Goal: Information Seeking & Learning: Compare options

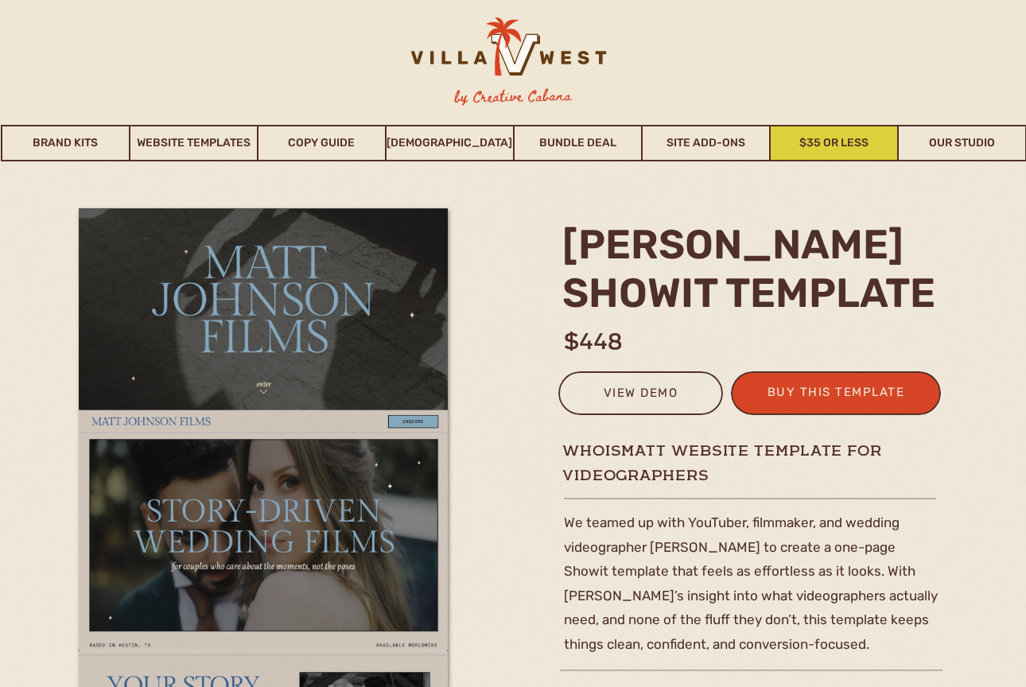
click at [833, 142] on link "$35 or Less" at bounding box center [834, 143] width 126 height 37
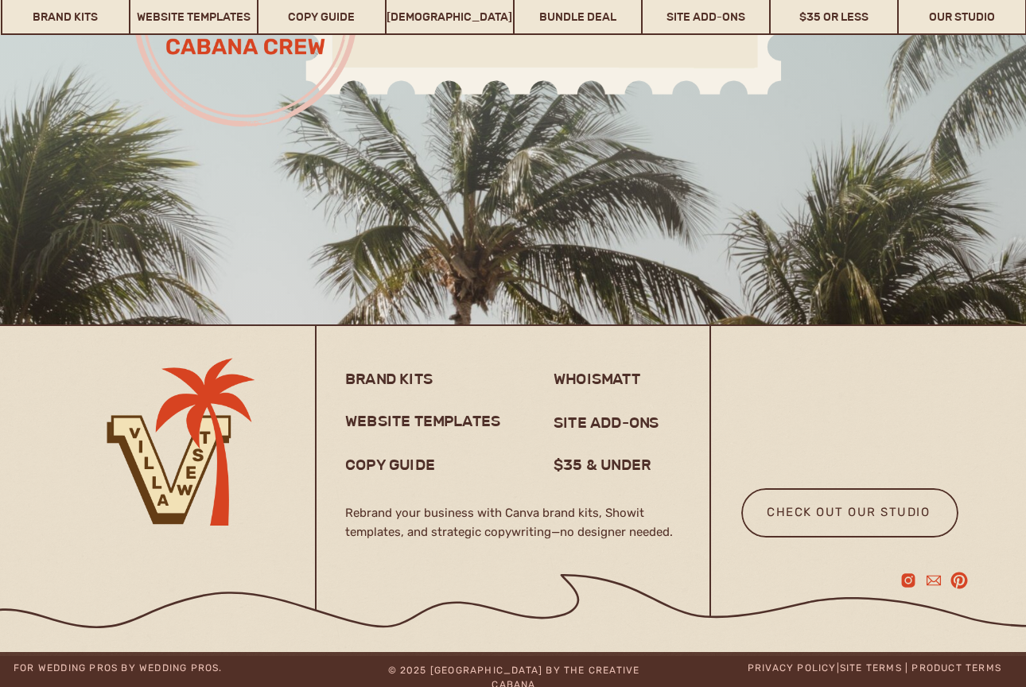
scroll to position [12602, 0]
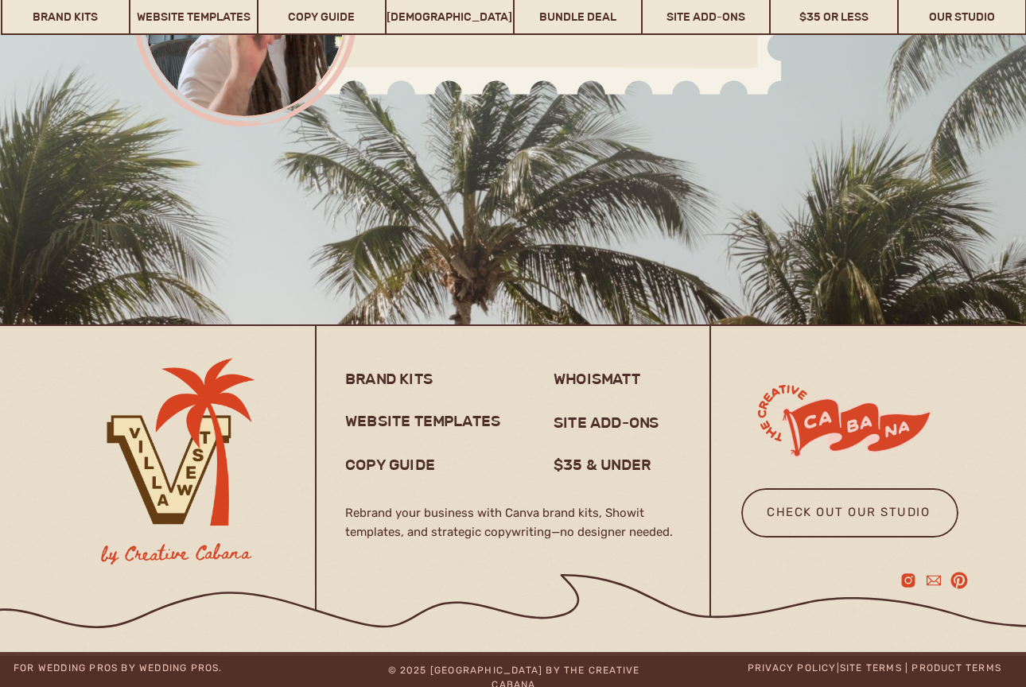
click at [582, 477] on div at bounding box center [513, 491] width 1026 height 330
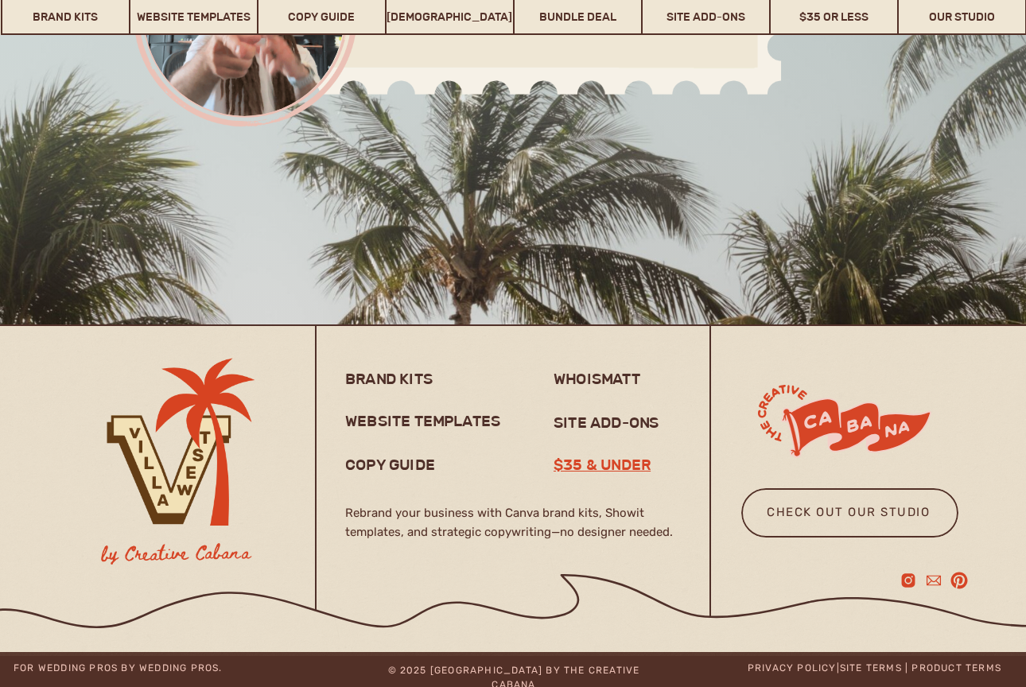
click at [582, 466] on h3 "$35 & under" at bounding box center [610, 464] width 112 height 19
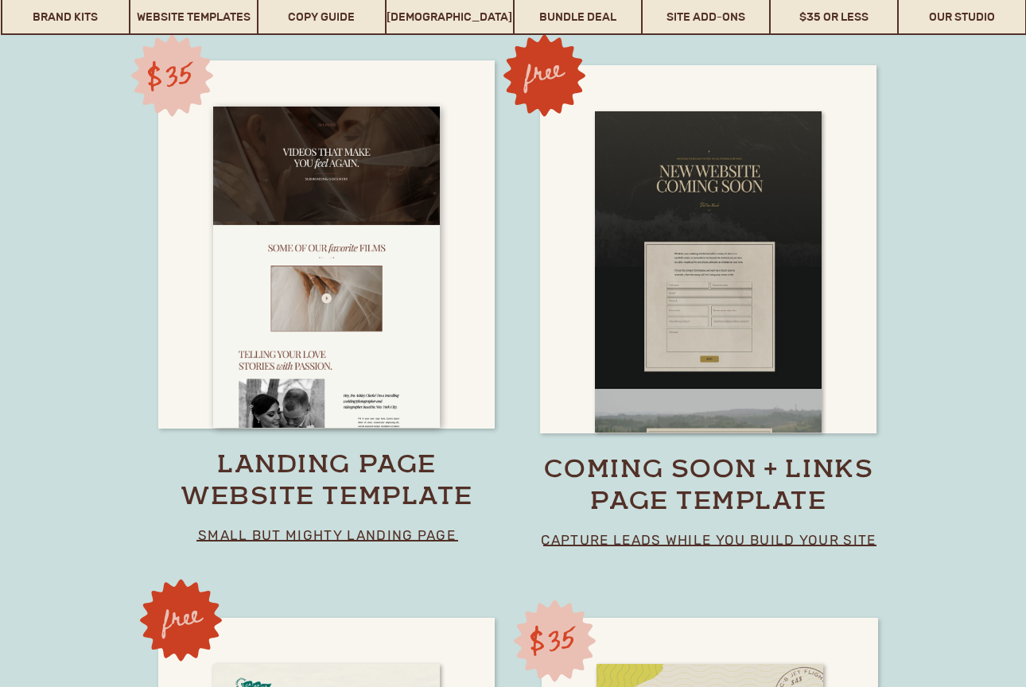
scroll to position [11122, 0]
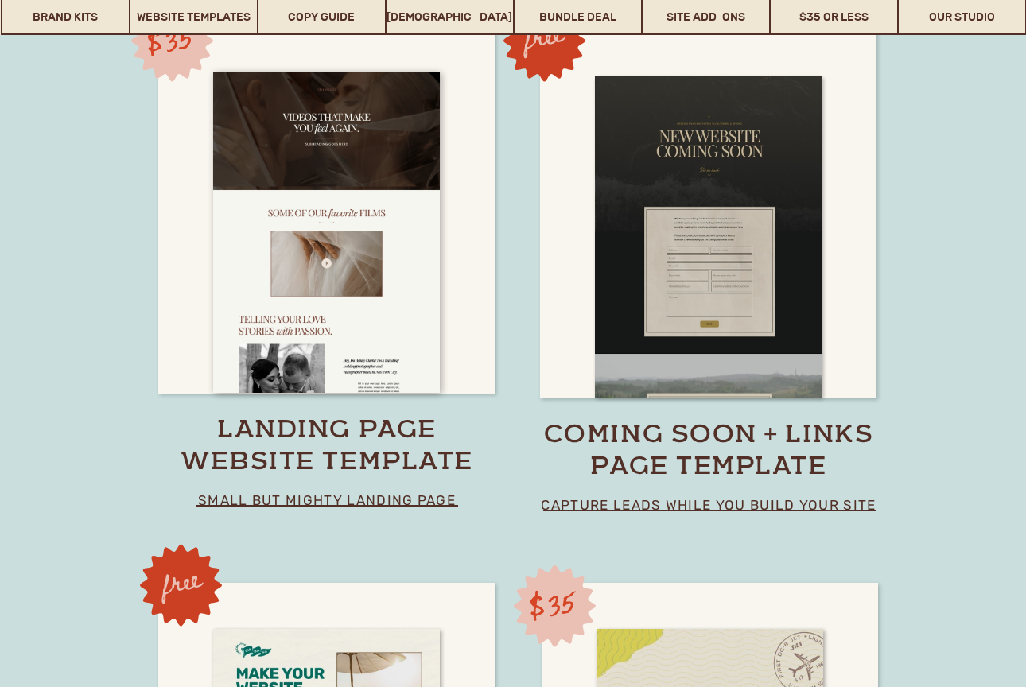
click at [413, 494] on p "small but mighty landing page" at bounding box center [327, 499] width 326 height 23
click at [409, 501] on p "small but mighty landing page" at bounding box center [327, 499] width 326 height 23
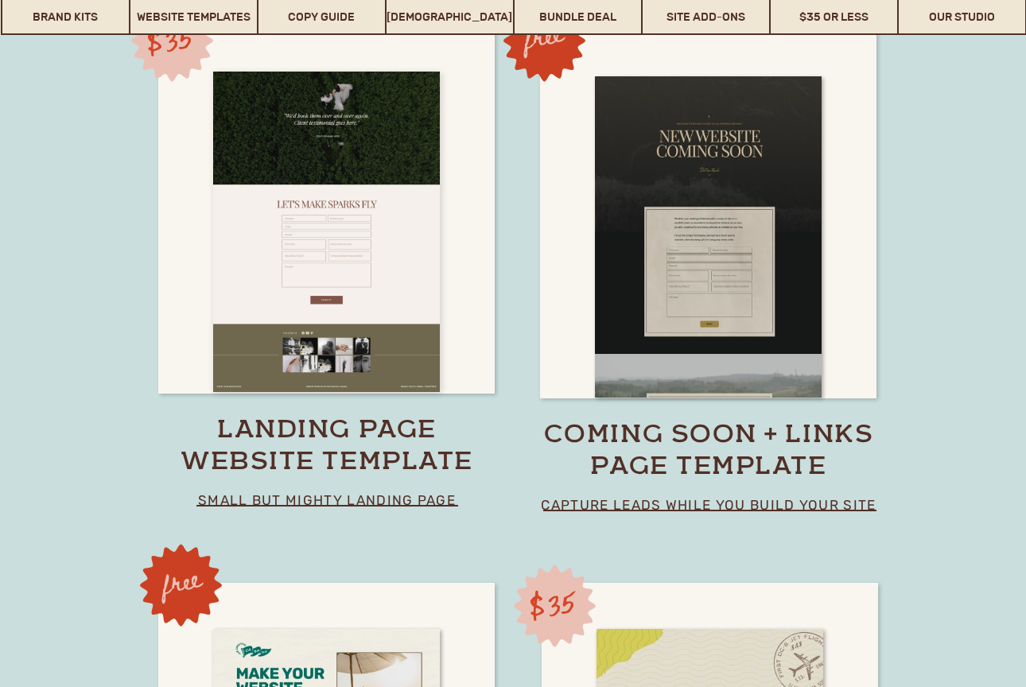
click at [425, 341] on div at bounding box center [326, 232] width 227 height 321
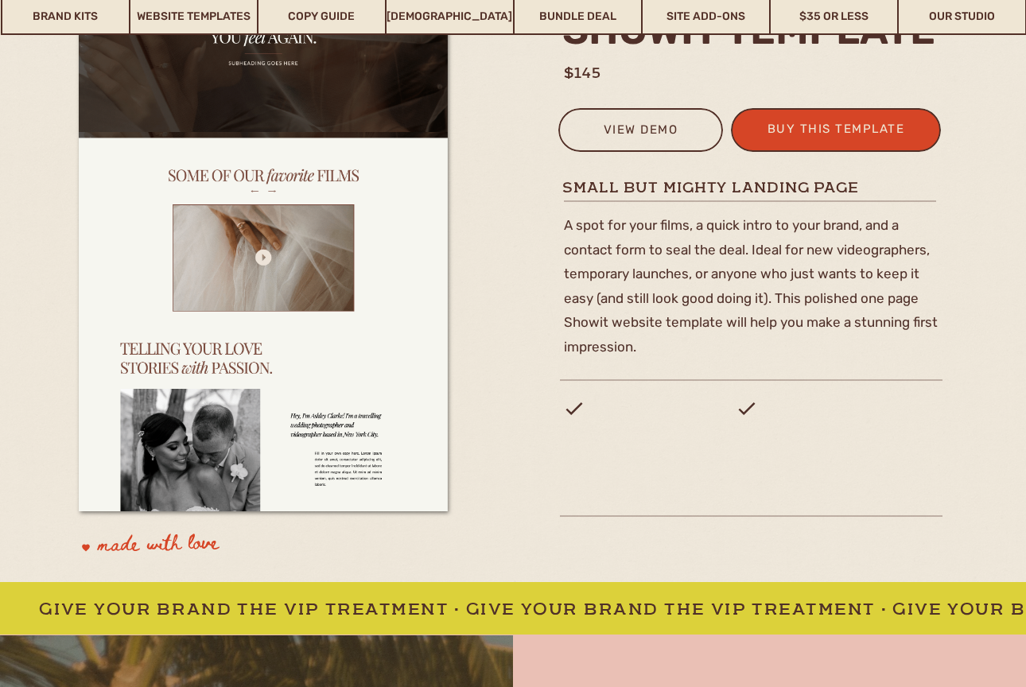
scroll to position [298, 0]
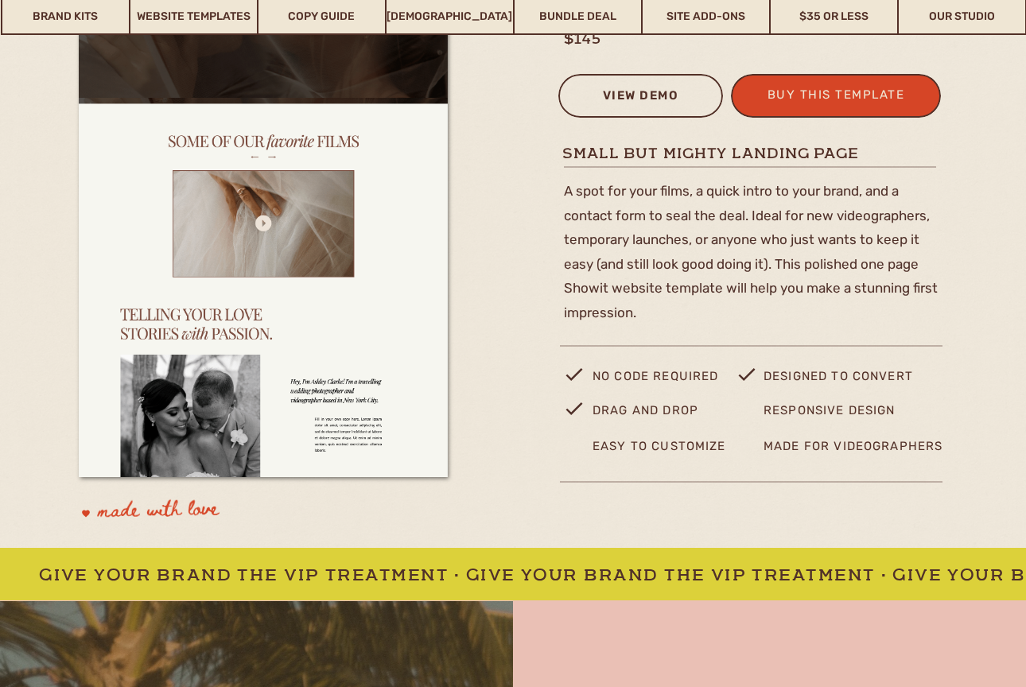
click at [608, 85] on div "view demo" at bounding box center [641, 98] width 144 height 26
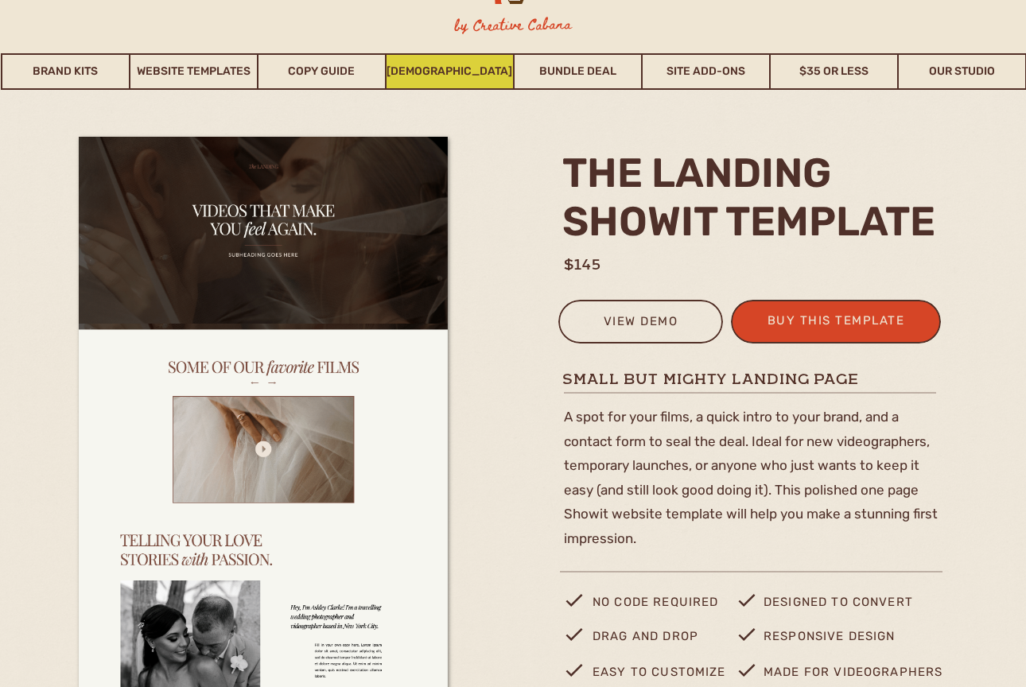
click at [496, 70] on link "[DEMOGRAPHIC_DATA]" at bounding box center [450, 71] width 126 height 37
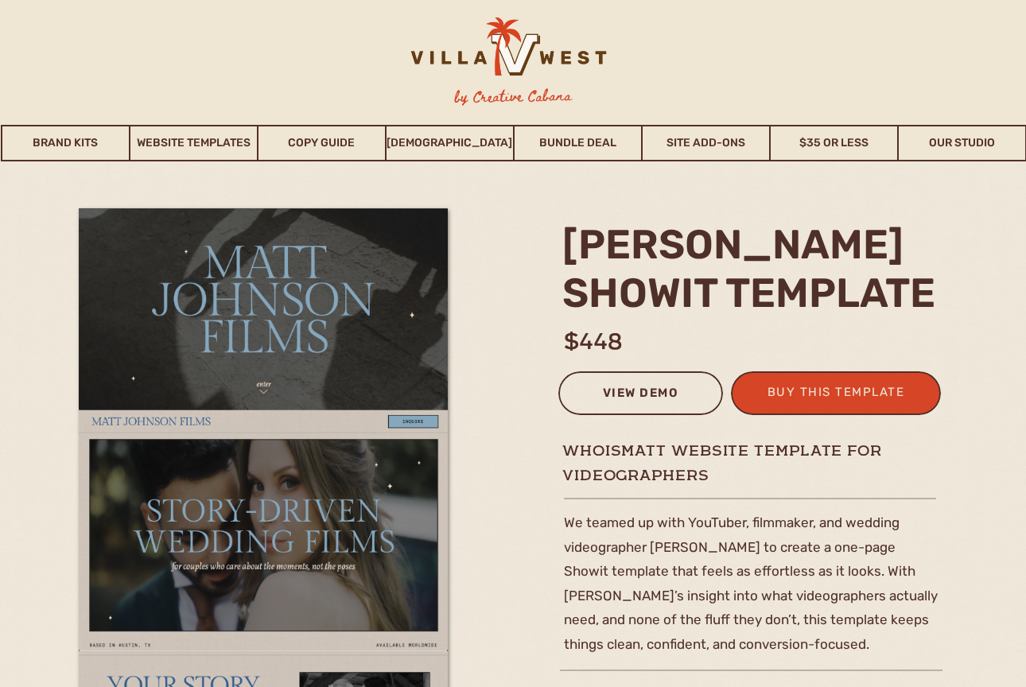
click at [622, 398] on div "view demo" at bounding box center [641, 396] width 144 height 26
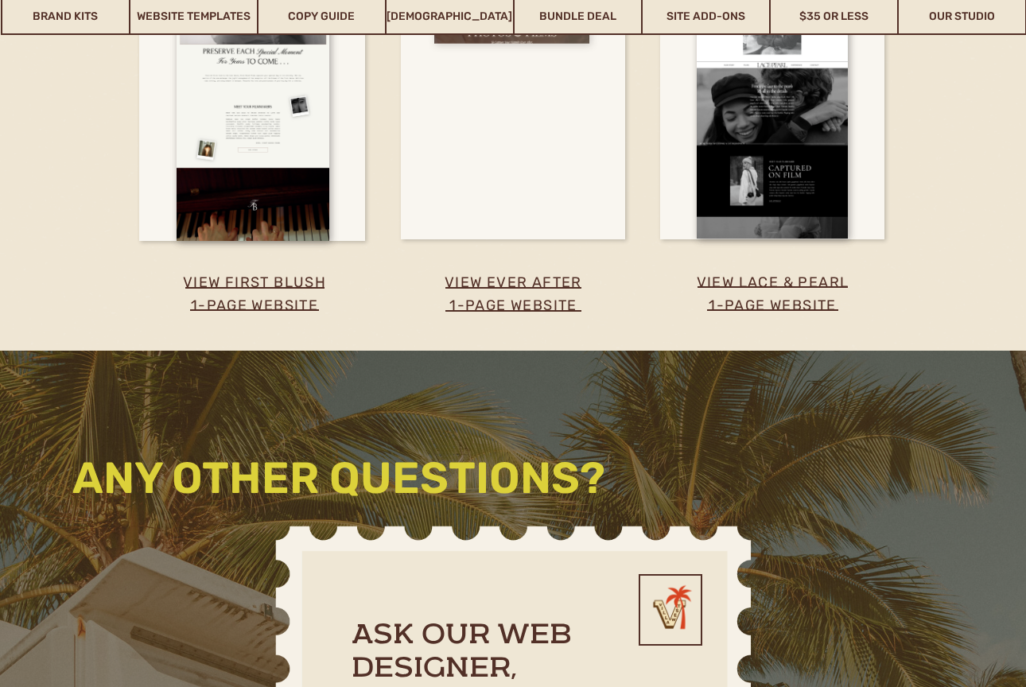
scroll to position [2741, 0]
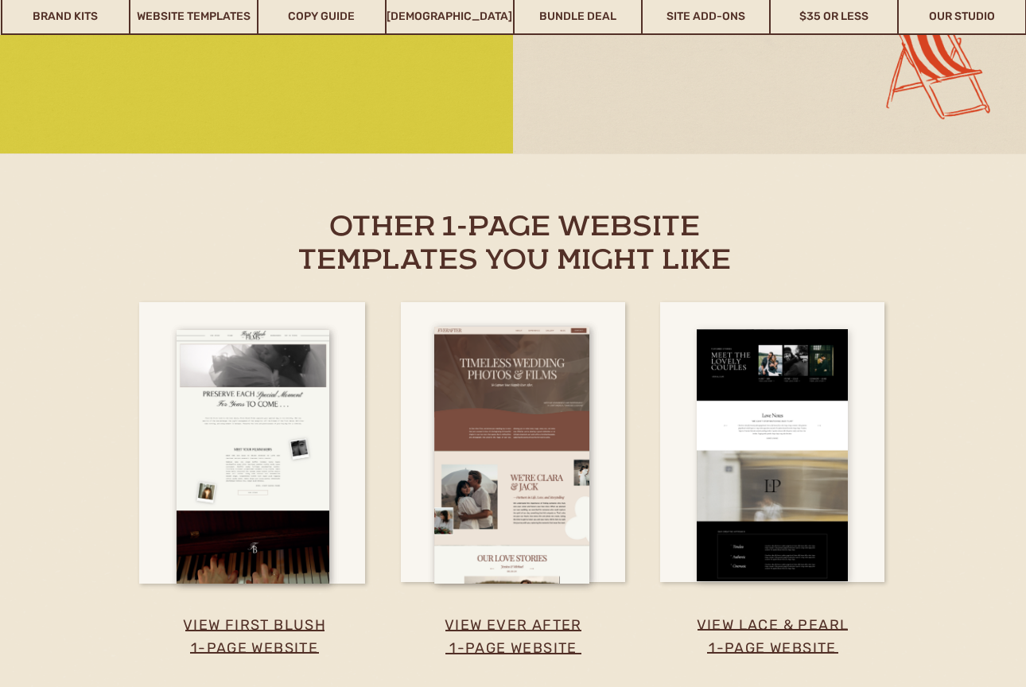
click at [753, 484] on div at bounding box center [772, 455] width 151 height 252
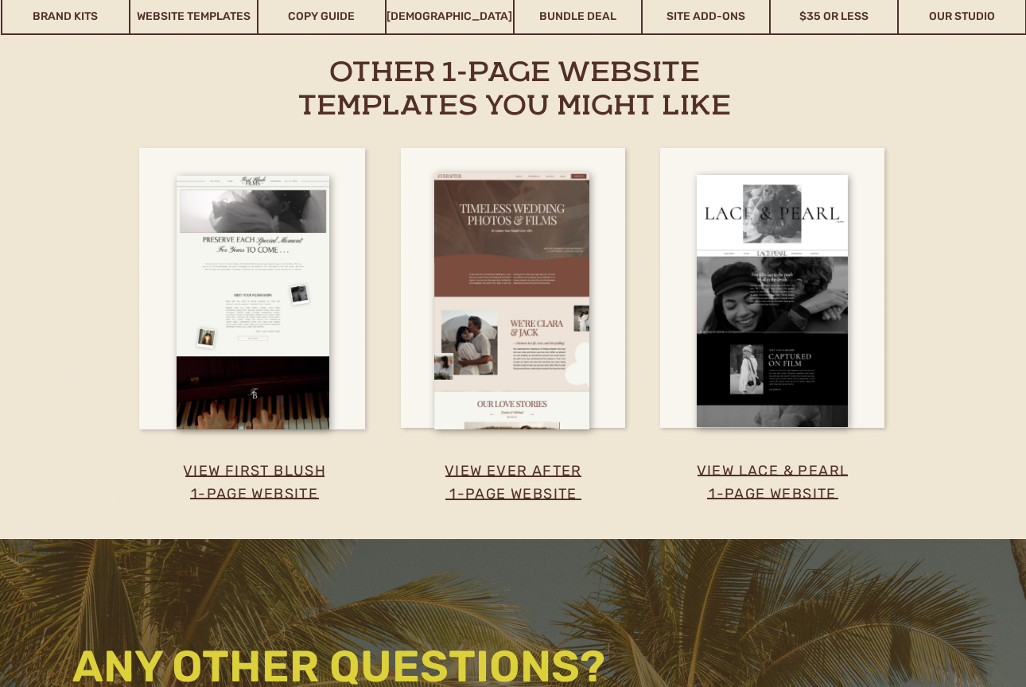
scroll to position [2945, 0]
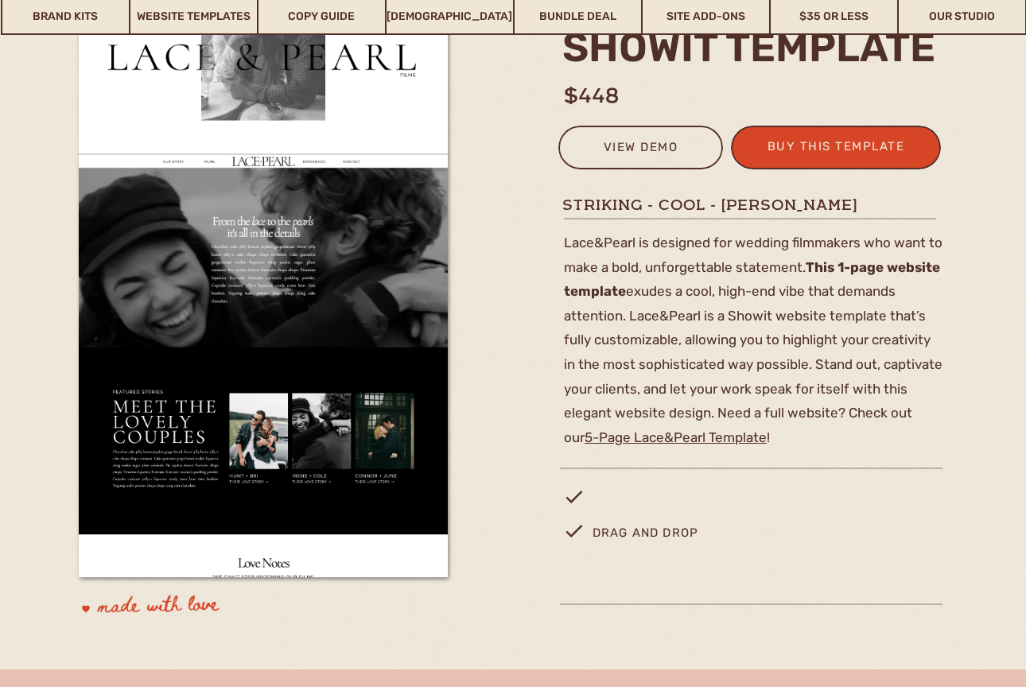
scroll to position [171, 0]
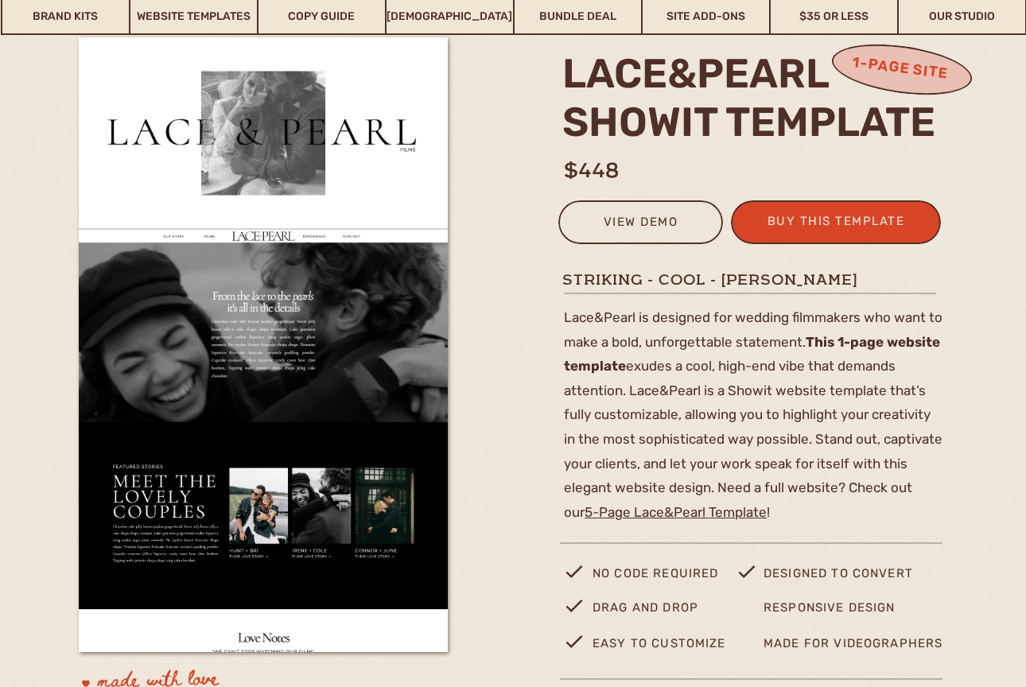
click at [584, 207] on div at bounding box center [640, 222] width 165 height 44
click at [636, 239] on div at bounding box center [640, 222] width 165 height 44
click at [636, 224] on div "view demo" at bounding box center [641, 225] width 144 height 26
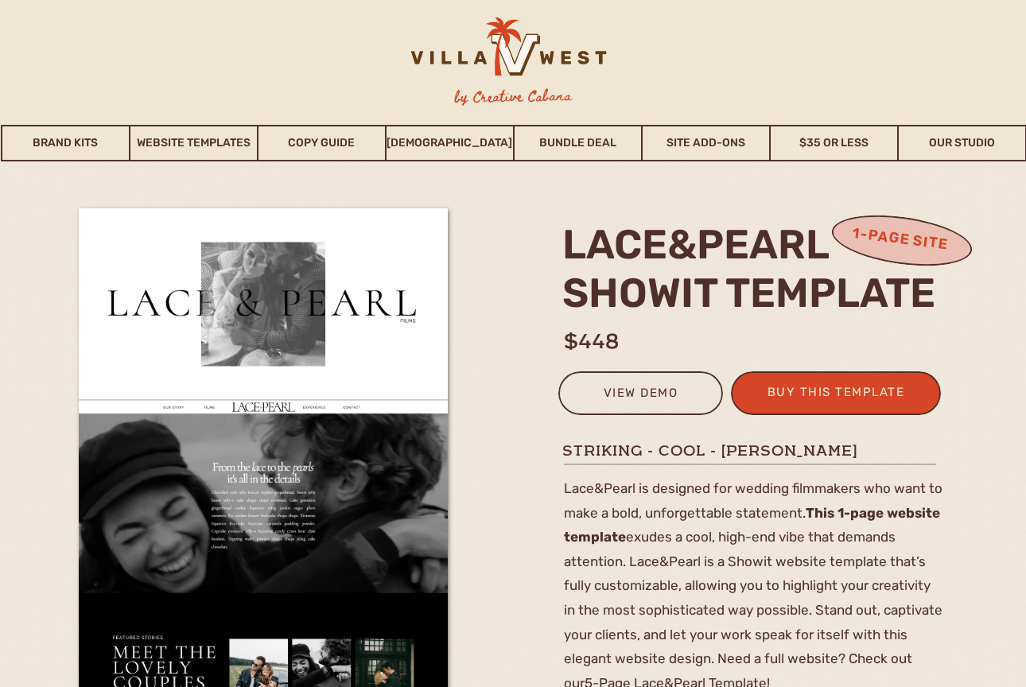
scroll to position [0, 0]
